Goal: Task Accomplishment & Management: Use online tool/utility

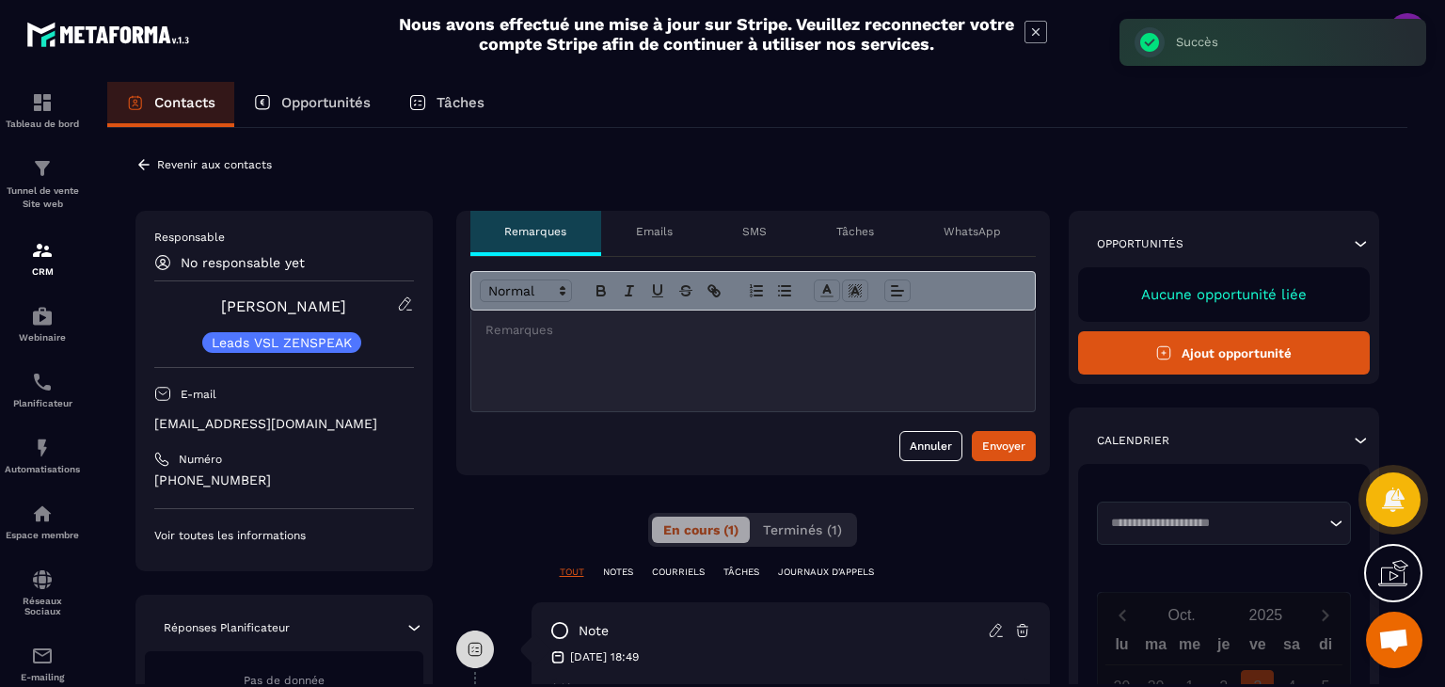
click at [141, 159] on icon at bounding box center [144, 164] width 17 height 17
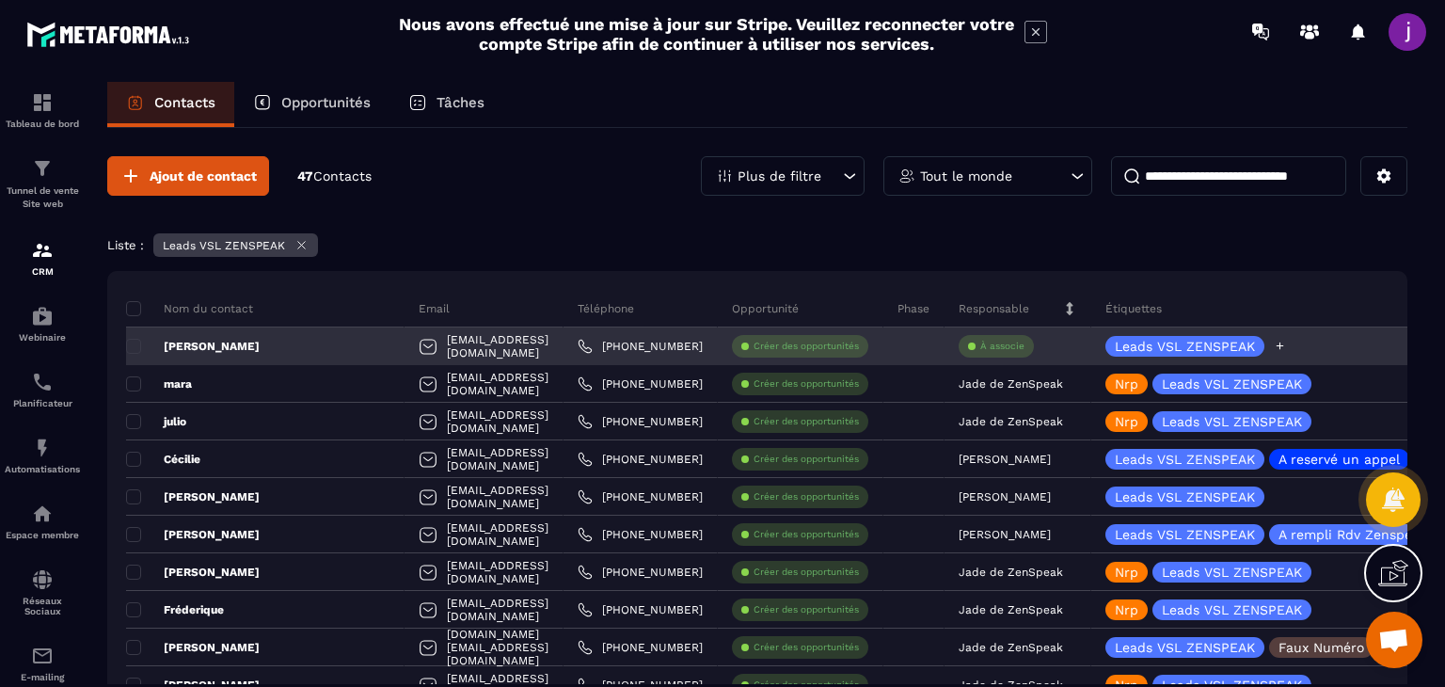
click at [1277, 345] on icon at bounding box center [1281, 347] width 8 height 8
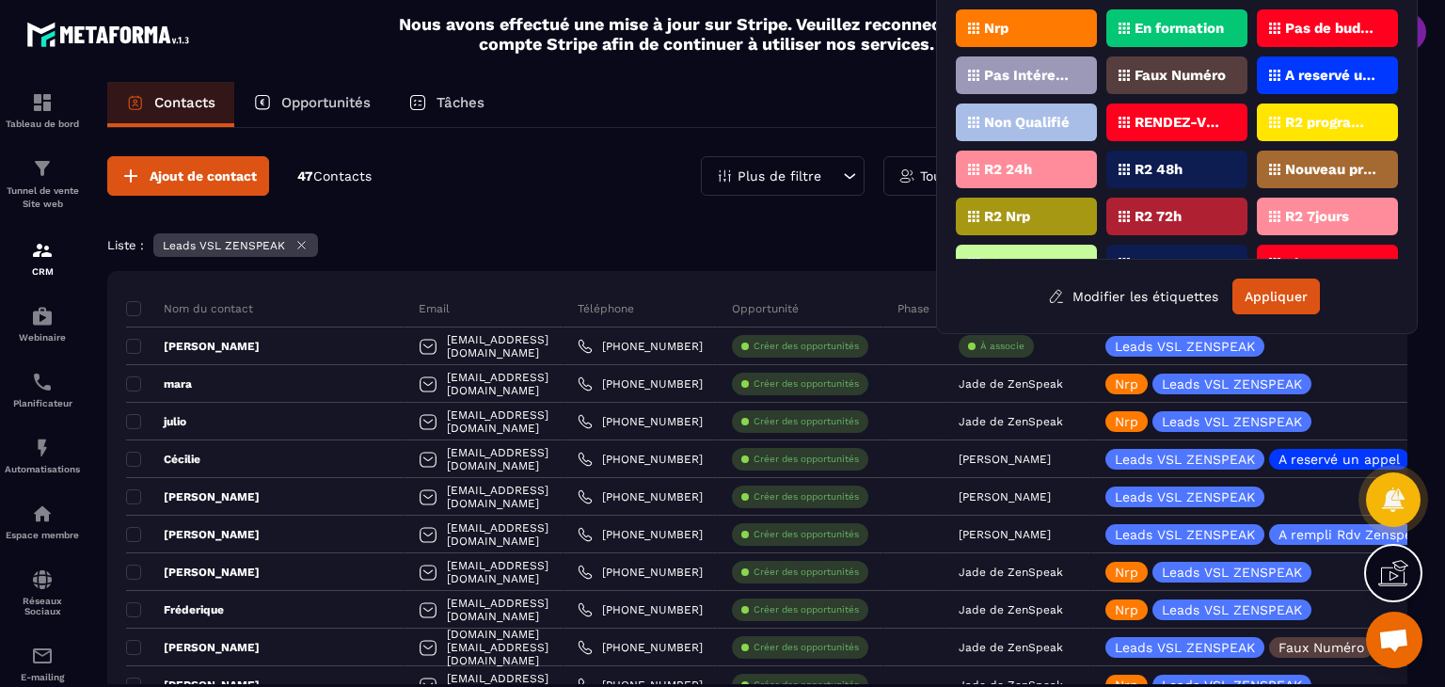
drag, startPoint x: 1009, startPoint y: 29, endPoint x: 1012, endPoint y: 57, distance: 28.4
click at [1010, 29] on div "Nrp" at bounding box center [1026, 28] width 141 height 38
click at [1269, 294] on button "Appliquer" at bounding box center [1277, 297] width 88 height 36
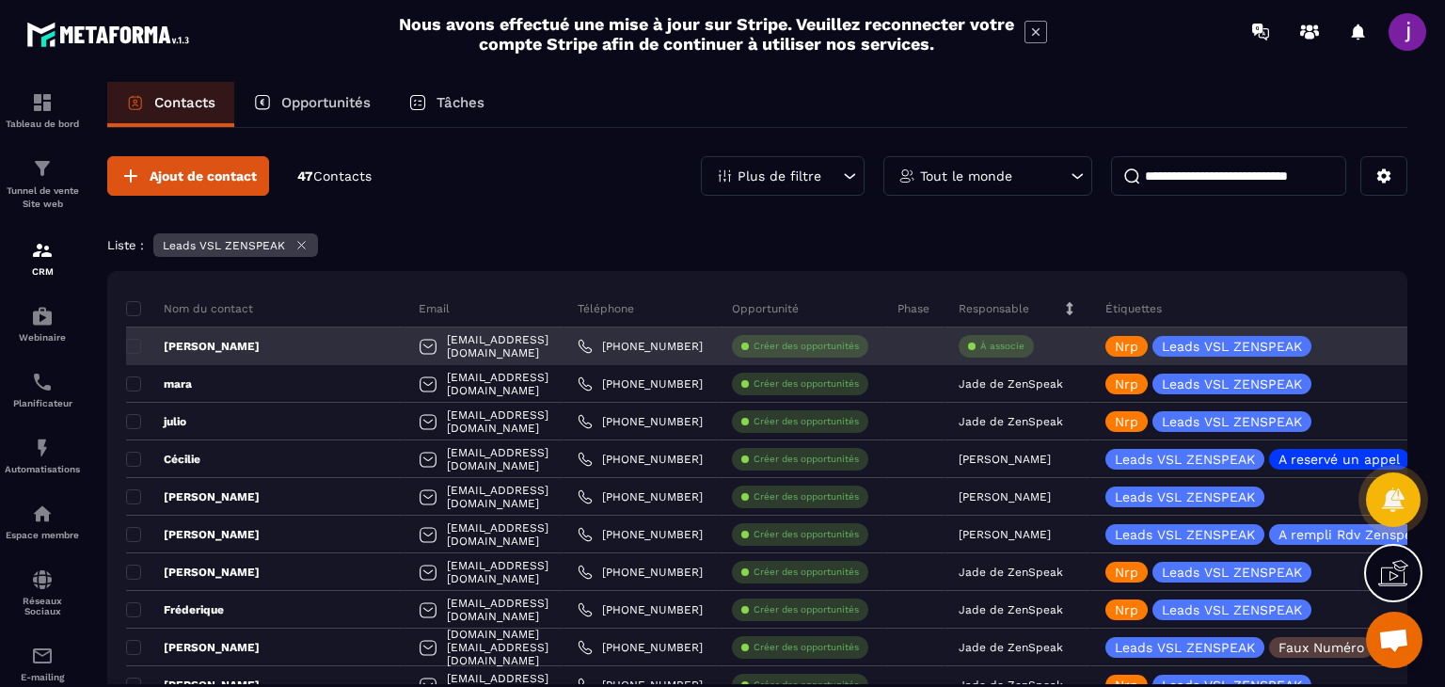
click at [981, 348] on p "À associe" at bounding box center [1003, 346] width 44 height 13
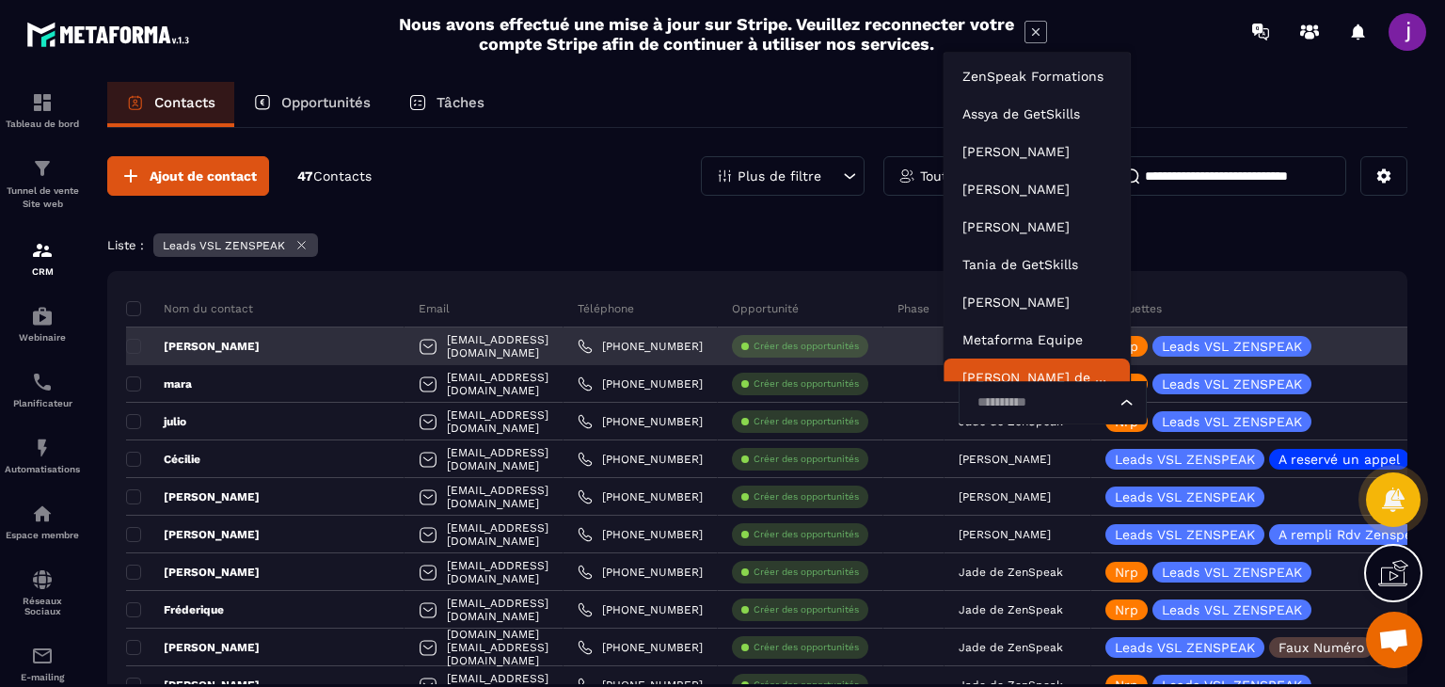
scroll to position [14, 0]
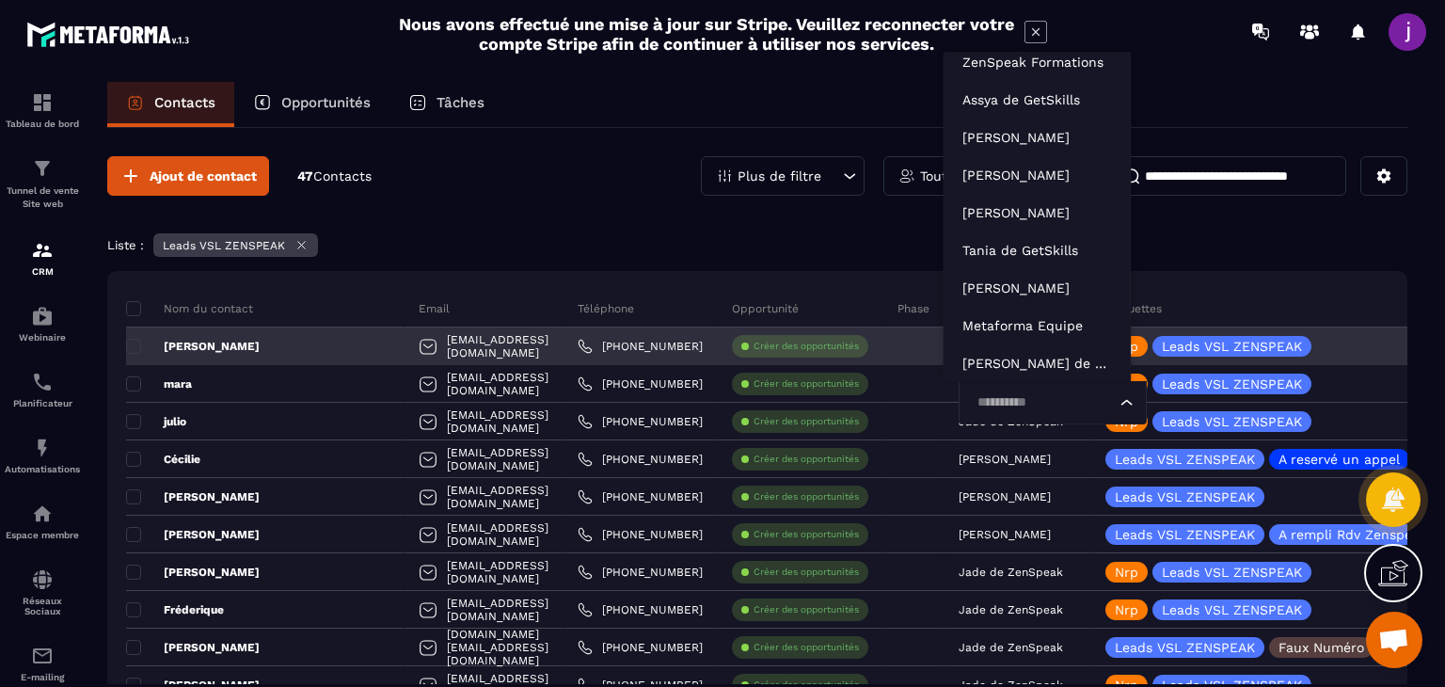
click at [985, 404] on input "Search for option" at bounding box center [1043, 402] width 145 height 21
type input "****"
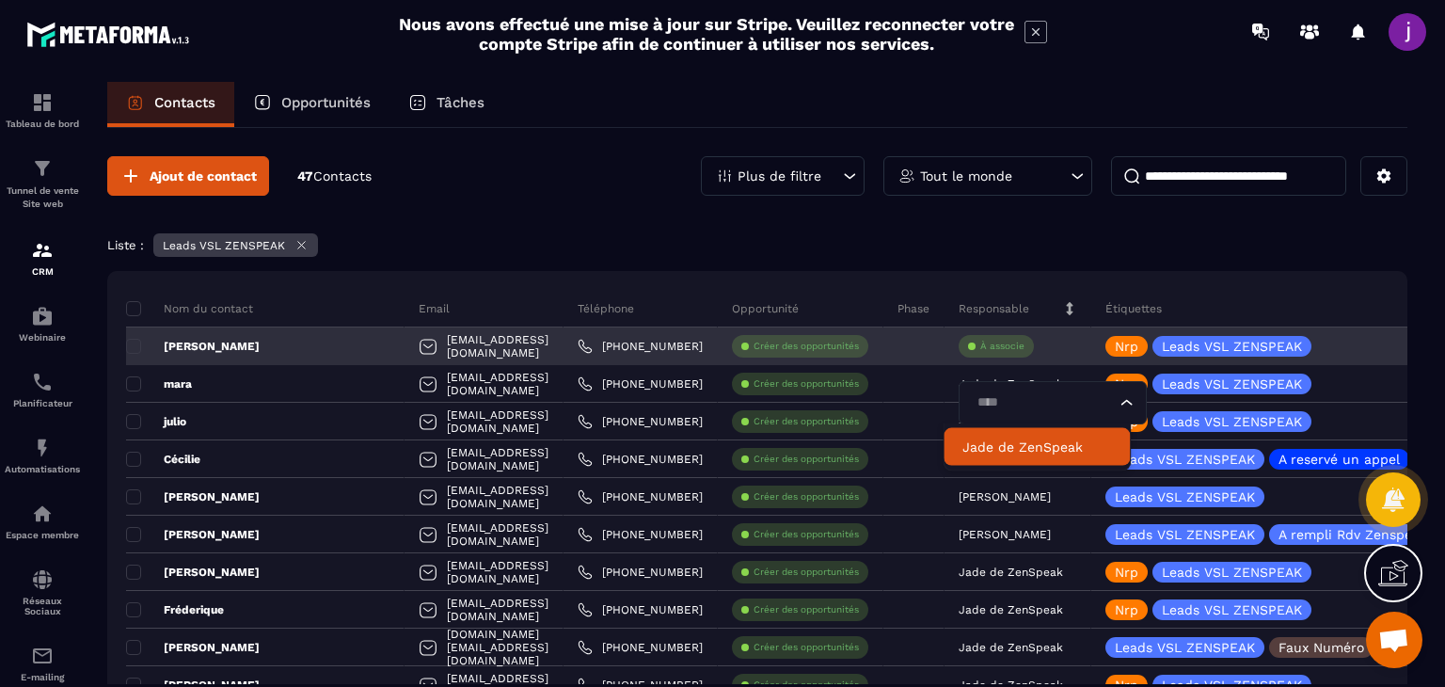
scroll to position [0, 0]
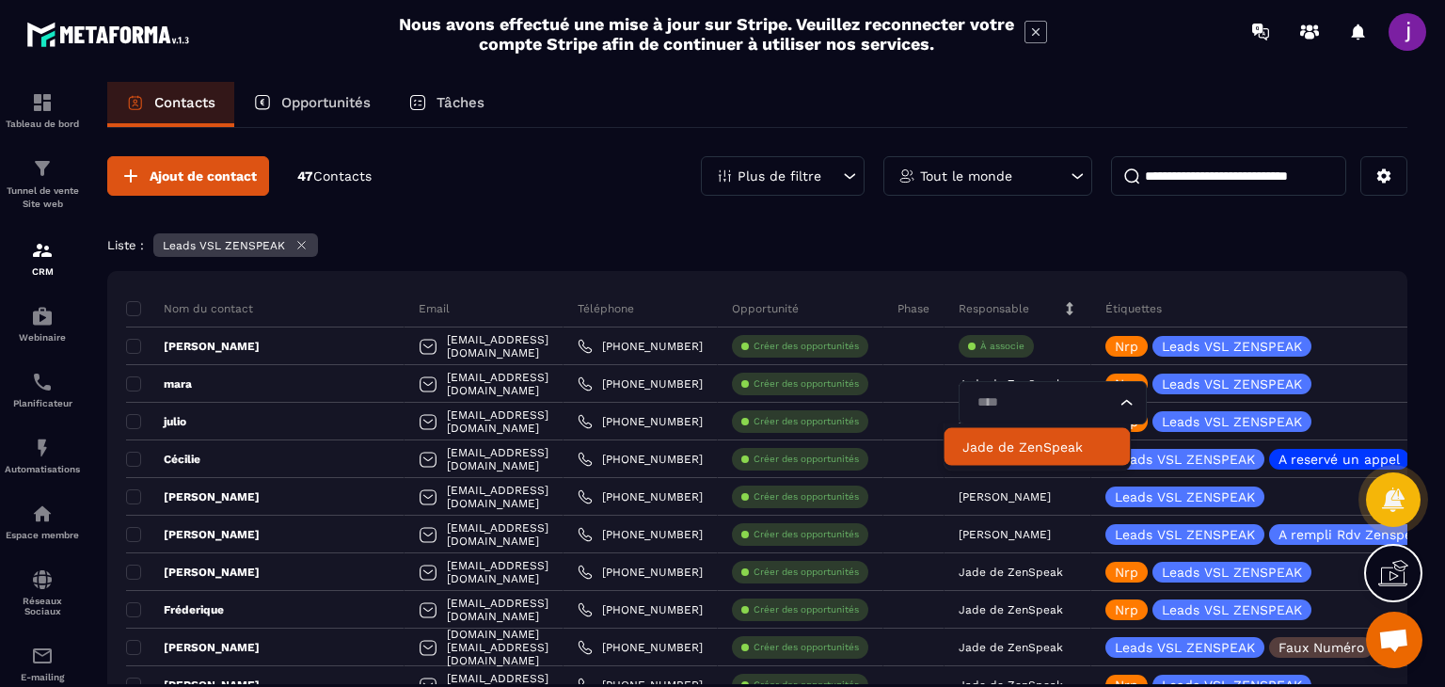
click at [1027, 434] on li "Jade de ZenSpeak" at bounding box center [1037, 447] width 186 height 38
